Goal: Information Seeking & Learning: Check status

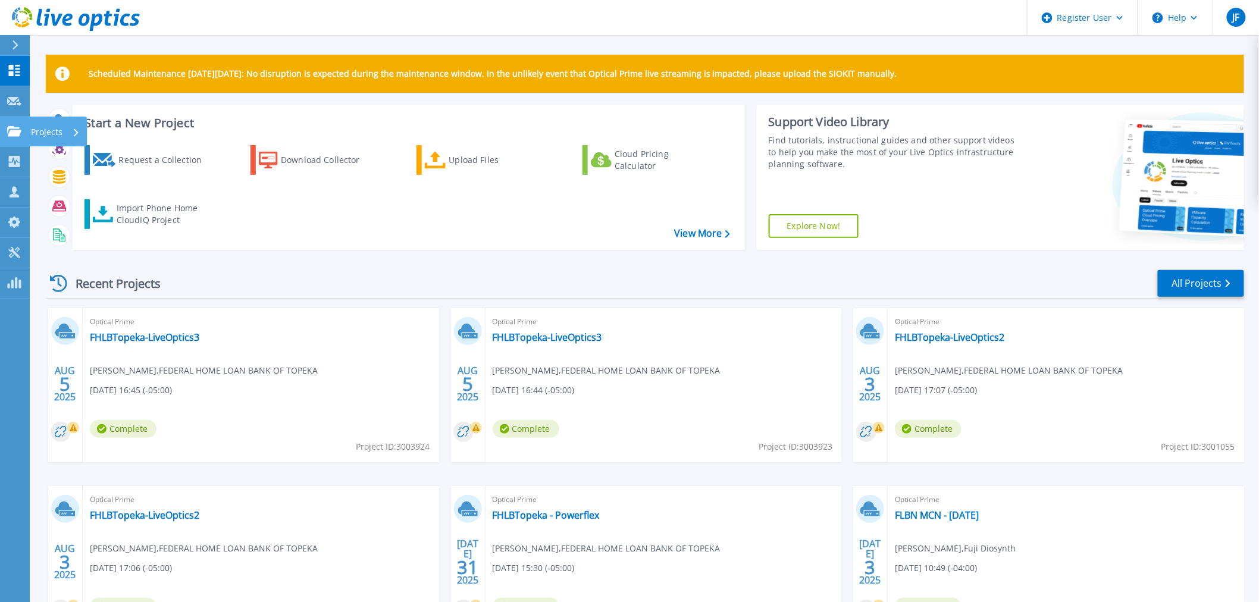
click at [16, 119] on link "Projects Projects" at bounding box center [15, 132] width 30 height 30
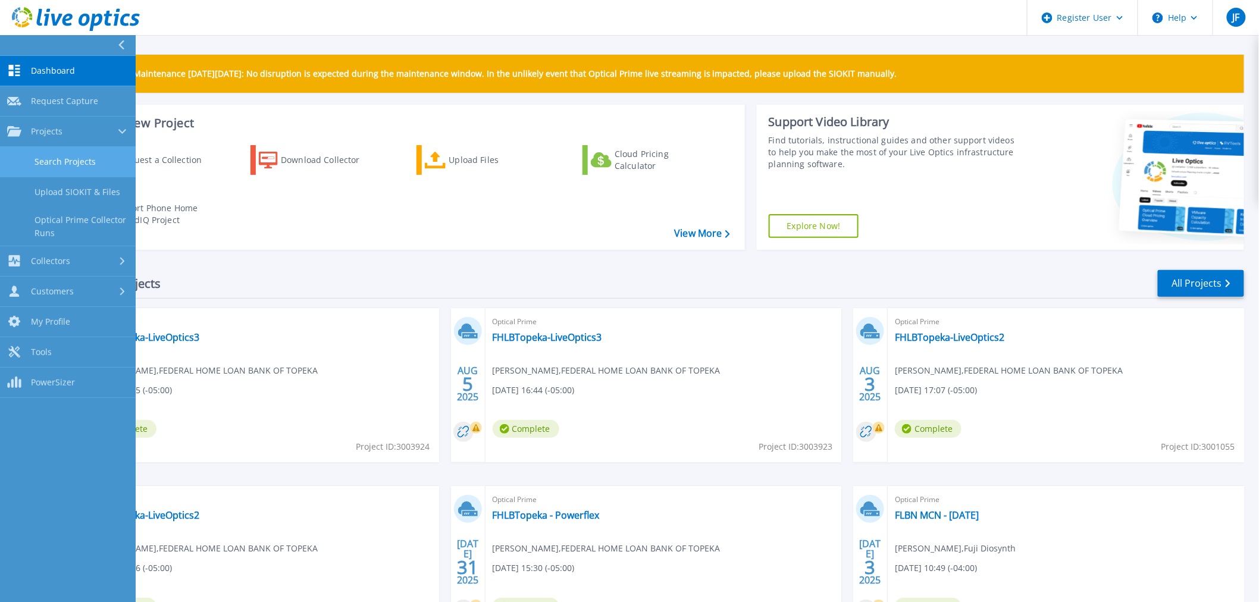
click at [46, 164] on link "Search Projects" at bounding box center [68, 162] width 136 height 30
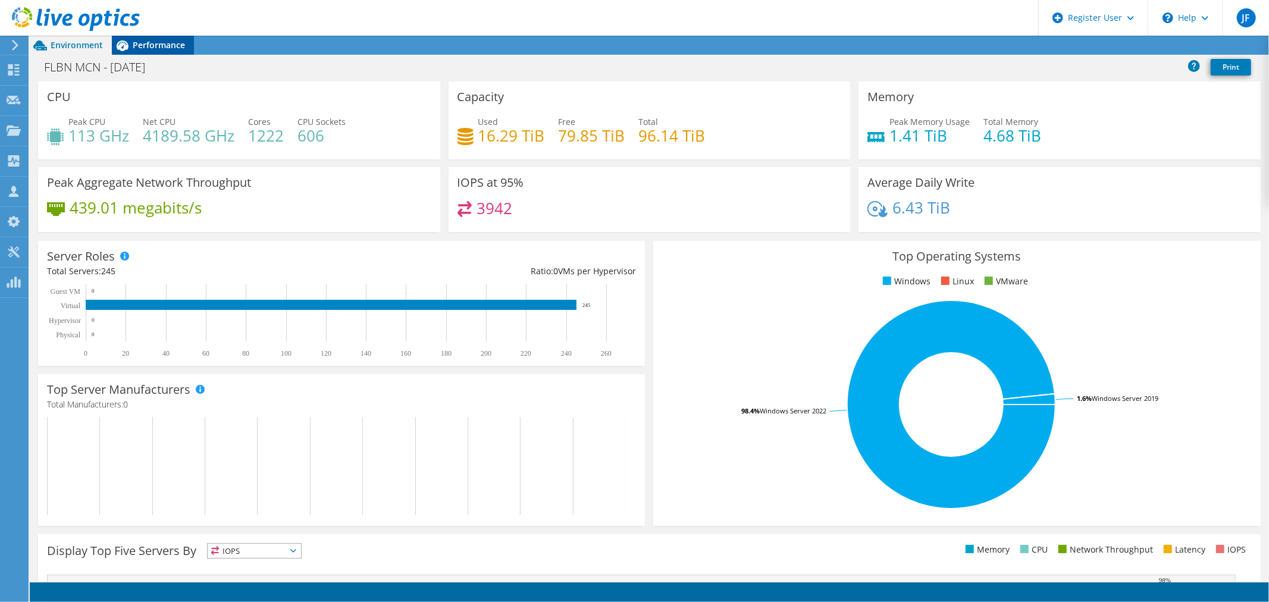
click at [159, 52] on div "Performance" at bounding box center [153, 45] width 82 height 19
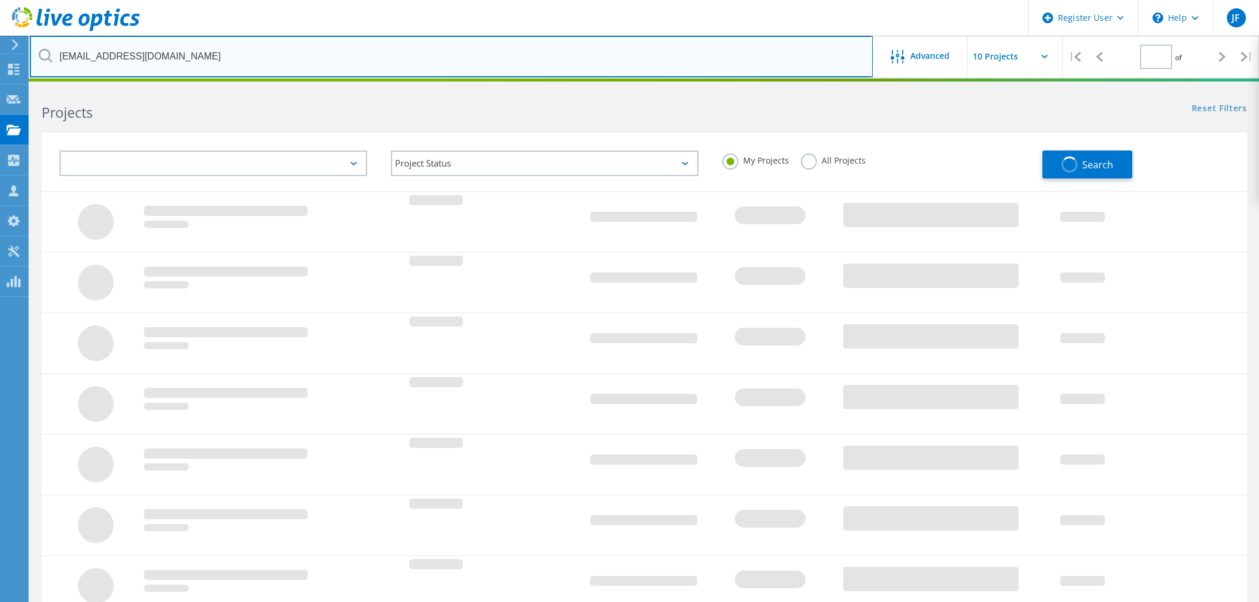
click at [311, 37] on input "[EMAIL_ADDRESS][DOMAIN_NAME]" at bounding box center [451, 57] width 843 height 42
type input "1"
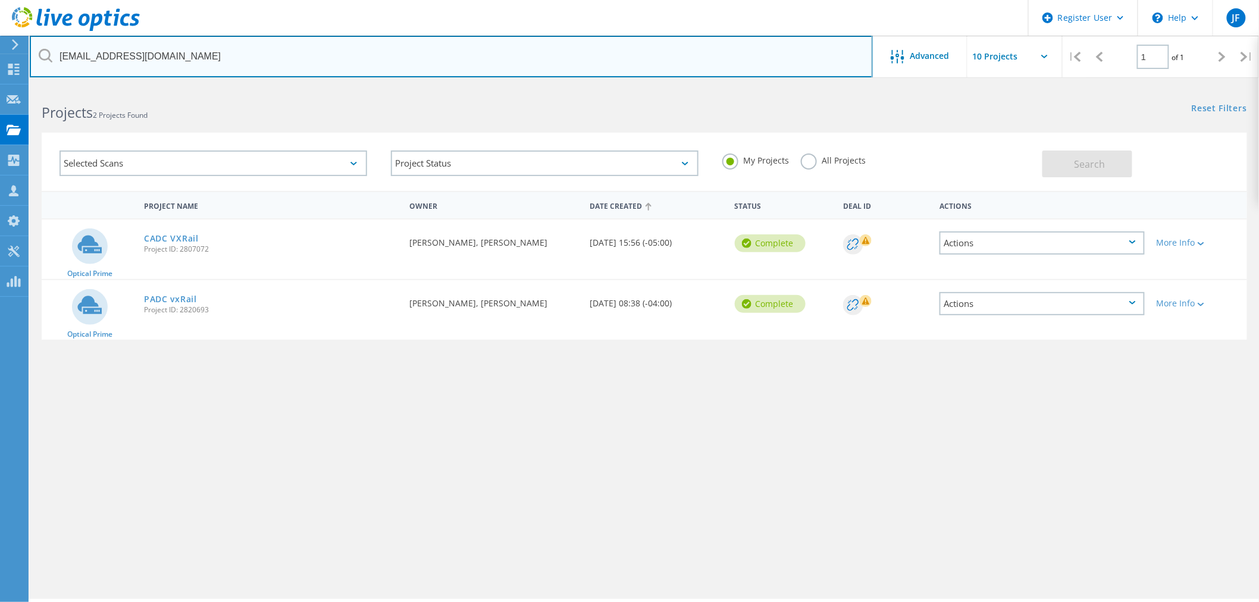
click at [123, 61] on input "michmill@estee.com" at bounding box center [451, 57] width 843 height 42
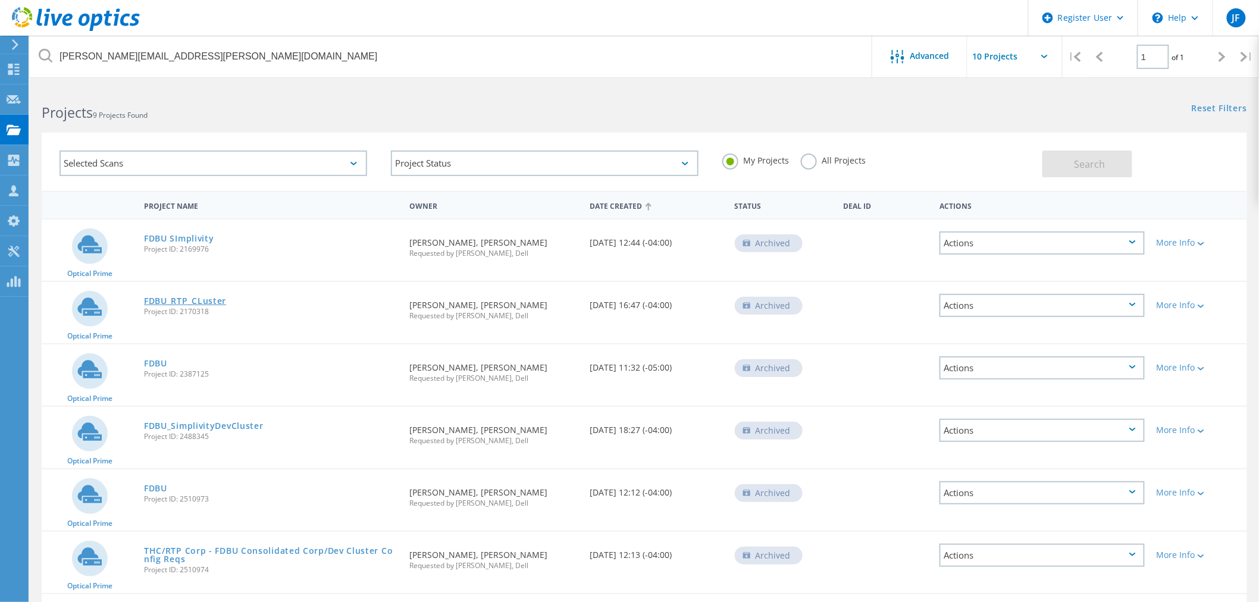
drag, startPoint x: 180, startPoint y: 295, endPoint x: 192, endPoint y: 299, distance: 12.6
click at [180, 297] on link "FDBU_RTP_CLuster" at bounding box center [185, 301] width 82 height 8
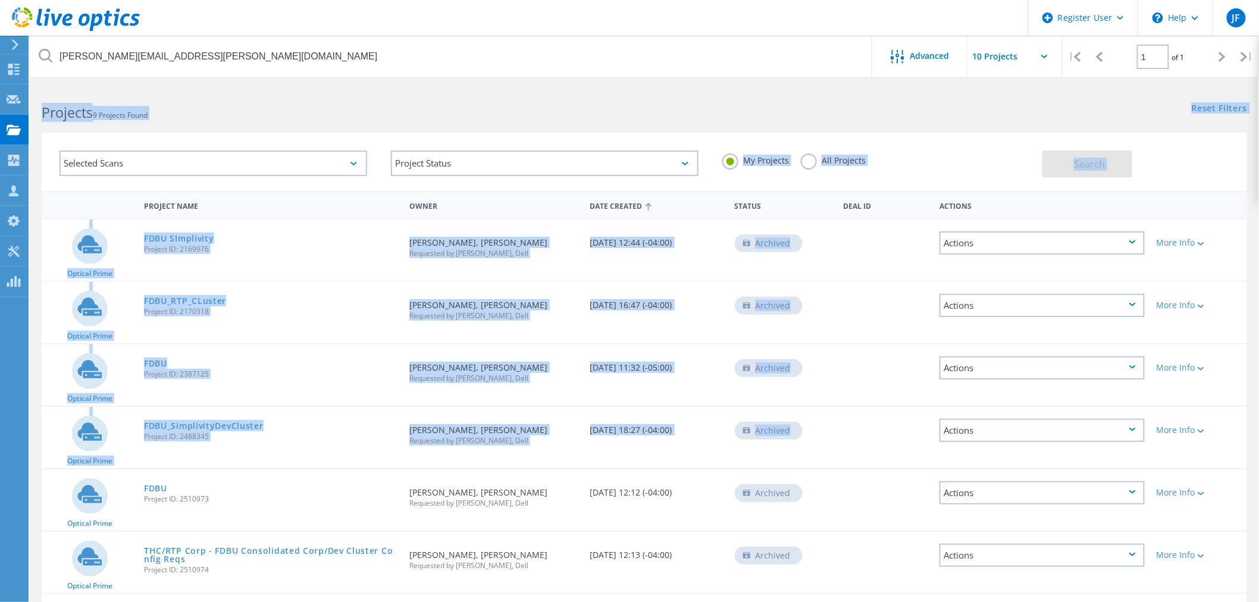
drag, startPoint x: 35, startPoint y: 115, endPoint x: 386, endPoint y: 459, distance: 491.4
click at [387, 459] on lo-project-search "jason.downtain@fujifilm.com Advanced | 1 of 1 | Email Address Project Name Comp…" at bounding box center [644, 439] width 1229 height 706
click at [354, 456] on div "Optical Prime FDBU_SimplivityDevCluster Project ID: 2488345 Requested By Jason …" at bounding box center [644, 437] width 1205 height 61
drag, startPoint x: 38, startPoint y: 115, endPoint x: 1248, endPoint y: 450, distance: 1255.7
click at [1248, 450] on lo-project-search "jason.downtain@fujifilm.com Advanced | 1 of 1 | Email Address Project Name Comp…" at bounding box center [644, 439] width 1229 height 706
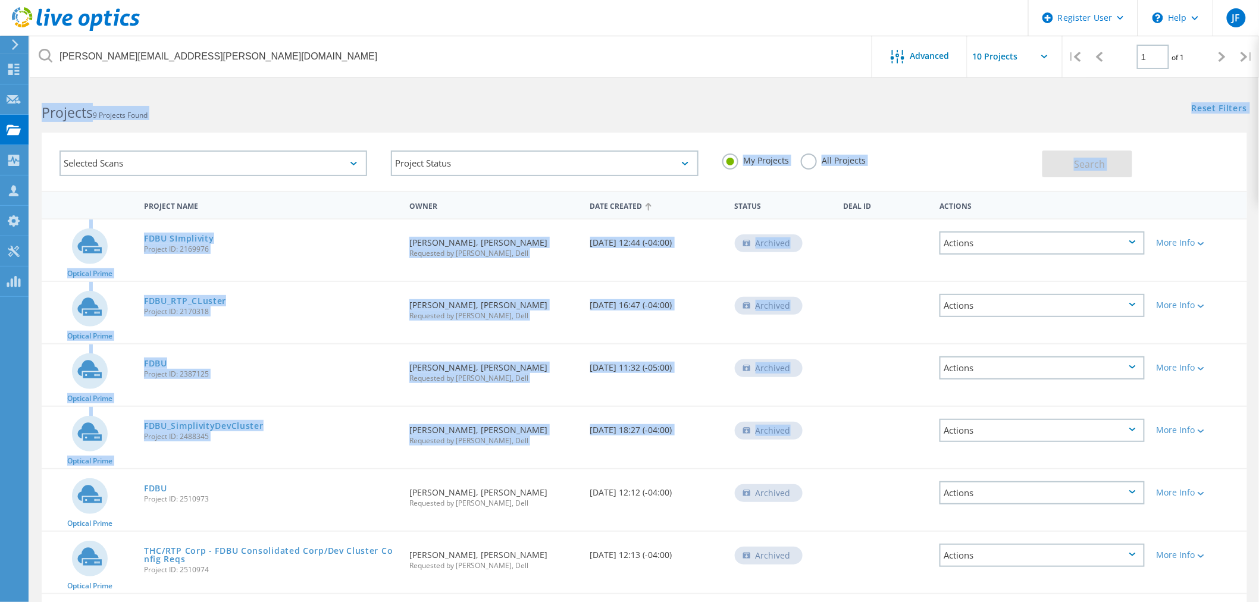
click at [315, 354] on div "FDBU Project ID: 2387125" at bounding box center [270, 367] width 265 height 45
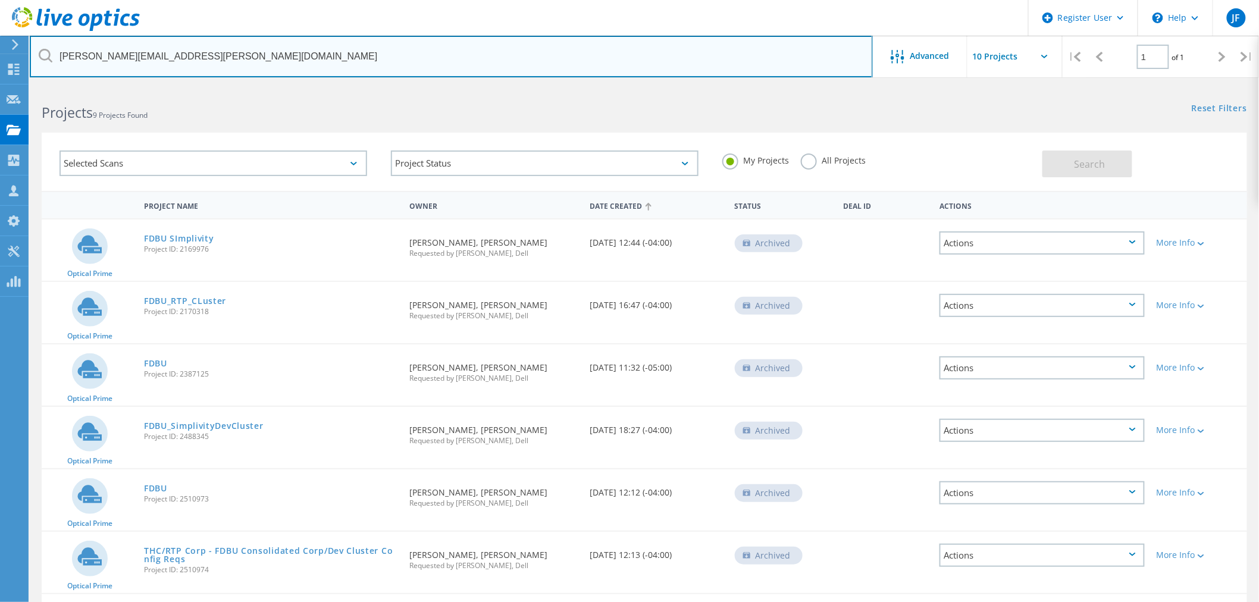
click at [127, 67] on input "[PERSON_NAME][EMAIL_ADDRESS][PERSON_NAME][DOMAIN_NAME]" at bounding box center [451, 57] width 843 height 42
type input "hodges"
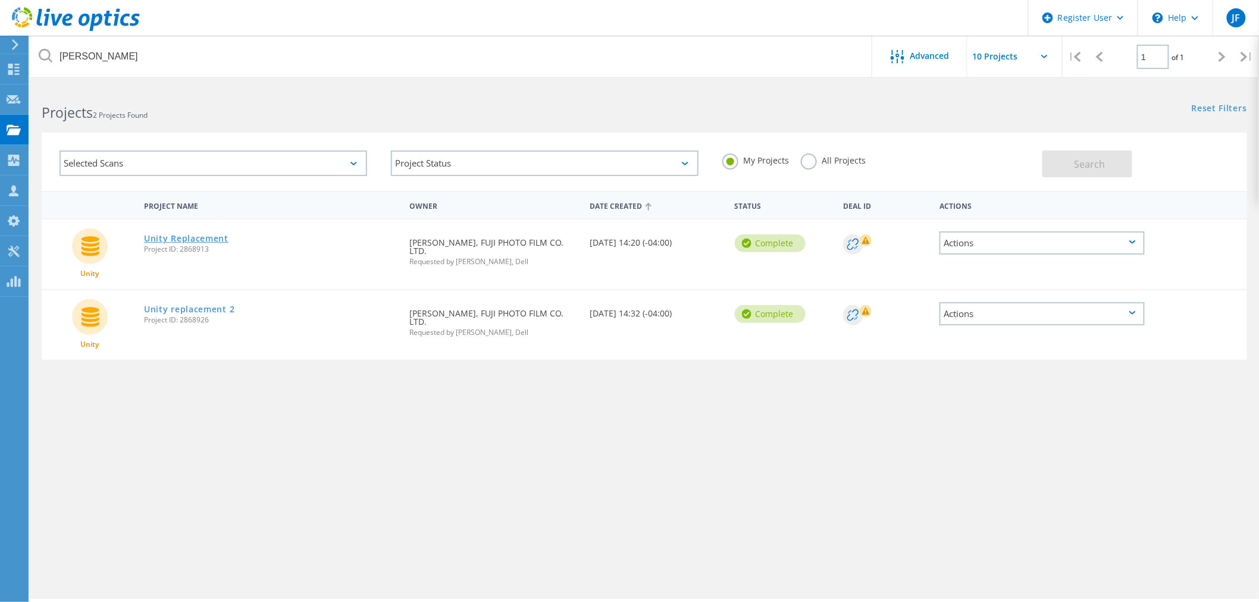
click at [203, 234] on link "Unity Replacement" at bounding box center [186, 238] width 84 height 8
drag, startPoint x: 204, startPoint y: 298, endPoint x: 230, endPoint y: 292, distance: 26.8
click at [204, 305] on link "Unity replacement 2" at bounding box center [189, 309] width 90 height 8
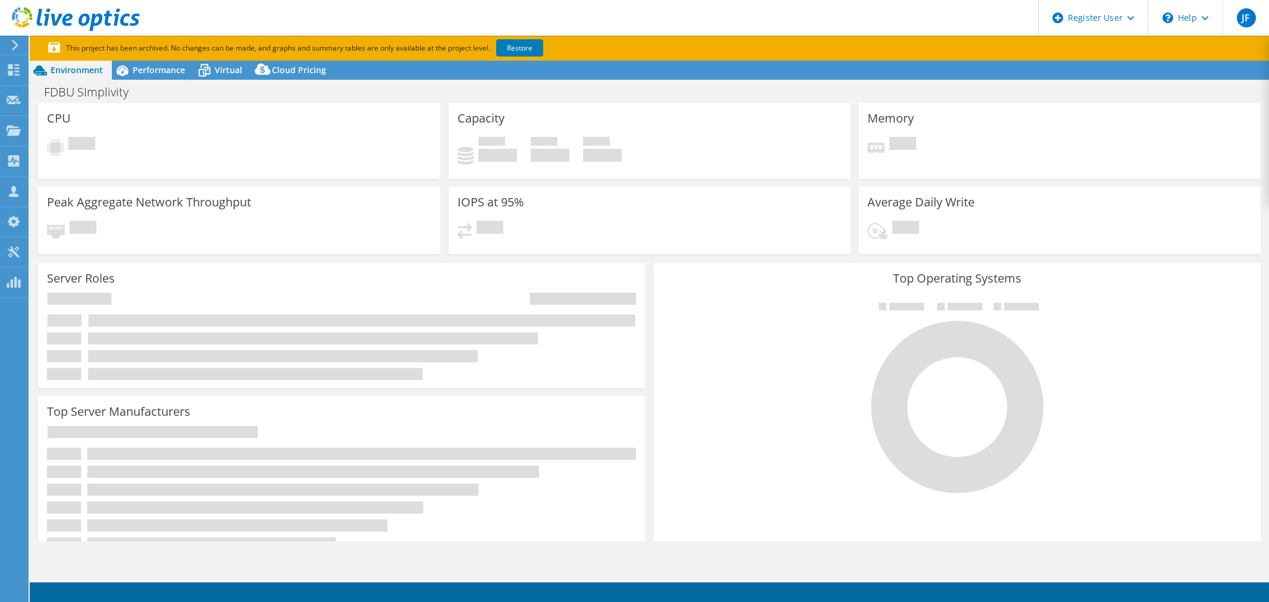
select select "USD"
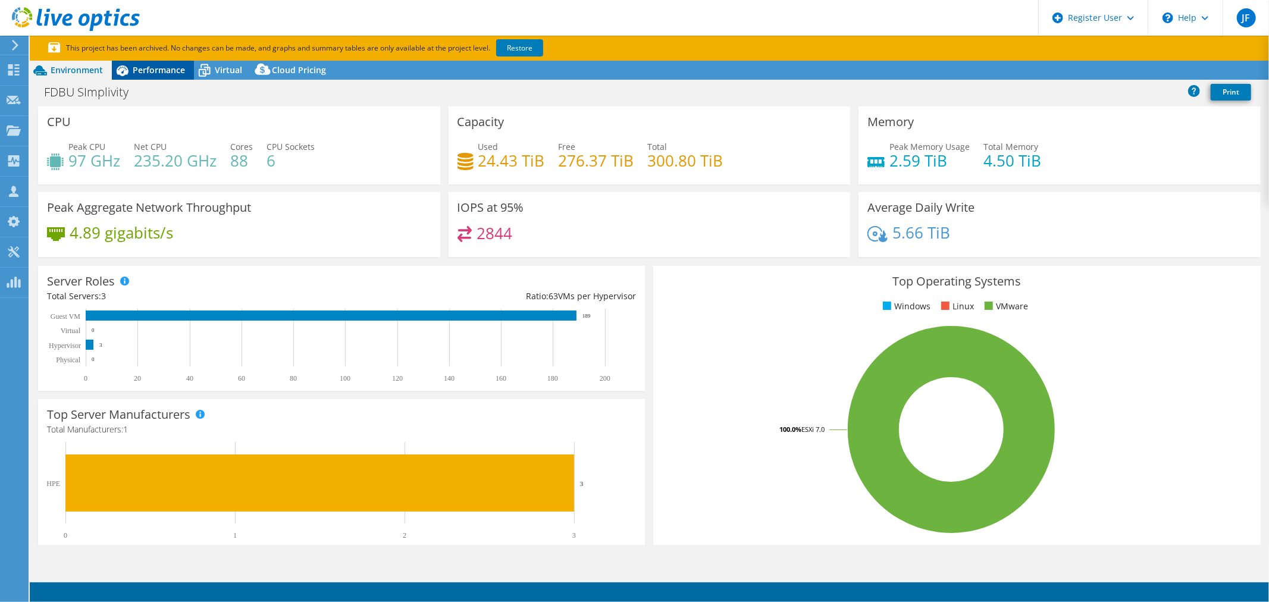
click at [151, 72] on span "Performance" at bounding box center [159, 69] width 52 height 11
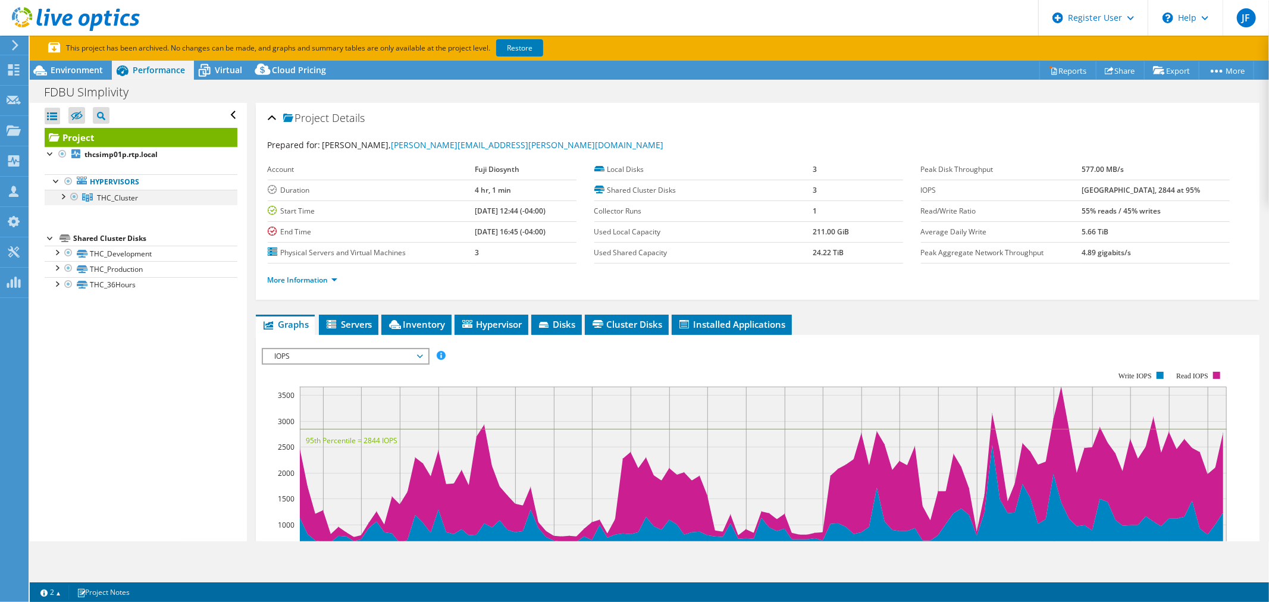
click at [61, 196] on div at bounding box center [63, 196] width 12 height 12
click at [526, 206] on b "06/06/2023, 12:44 (-04:00)" at bounding box center [510, 211] width 71 height 10
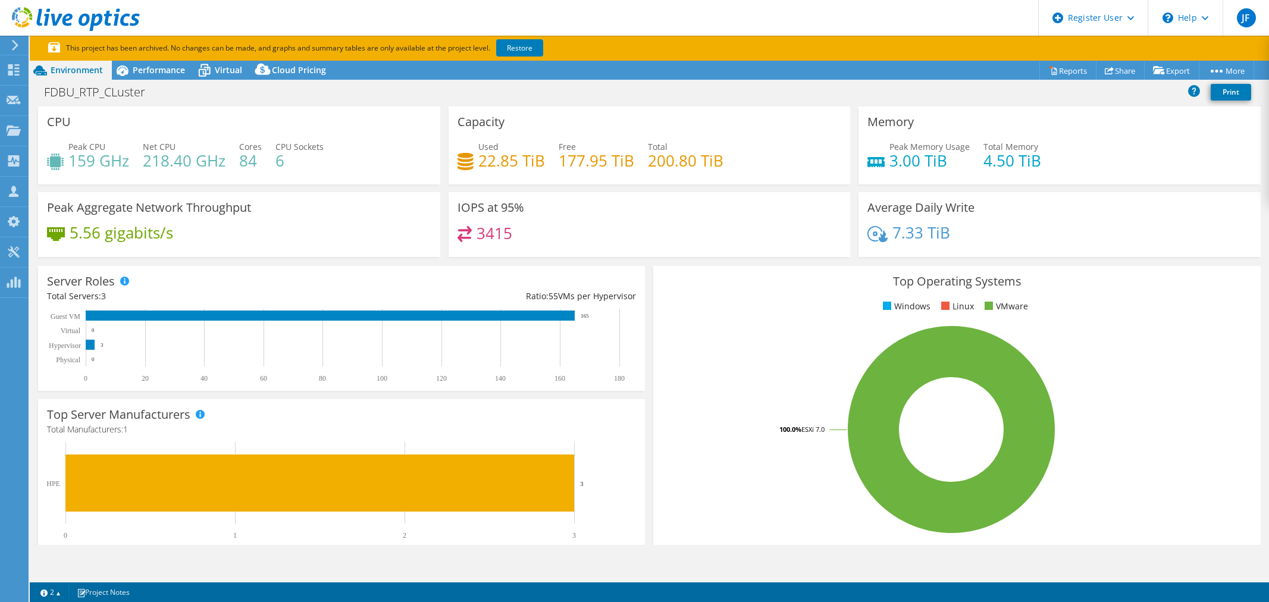
select select "USD"
click at [139, 66] on span "Performance" at bounding box center [159, 69] width 52 height 11
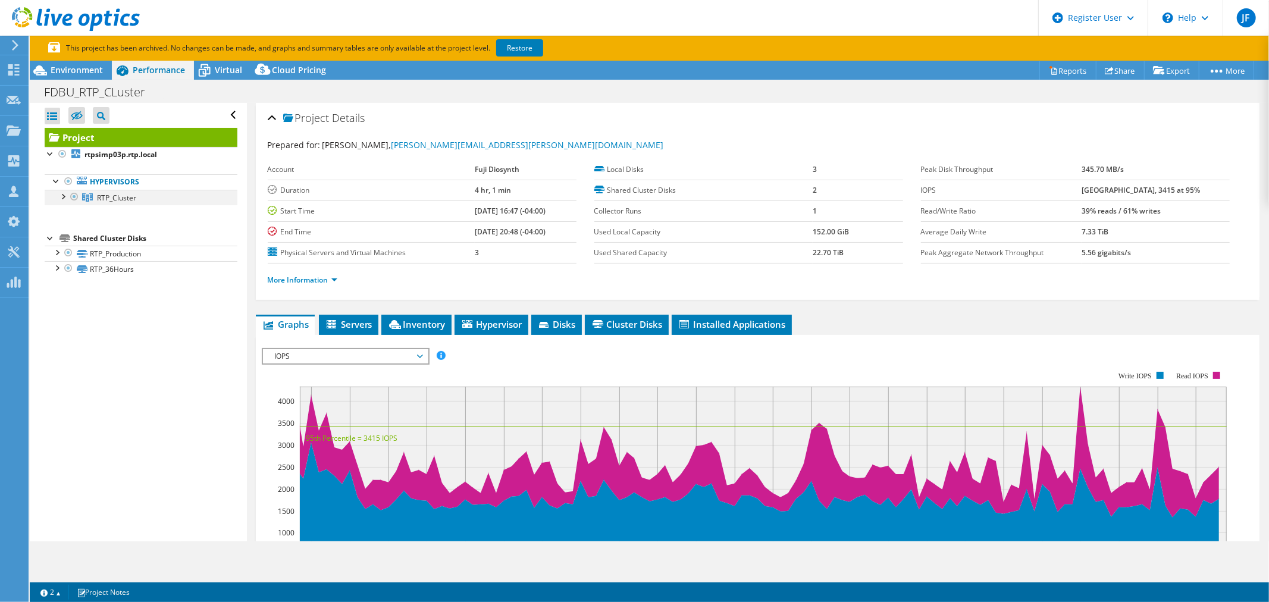
click at [64, 198] on div at bounding box center [63, 196] width 12 height 12
